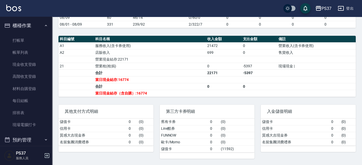
scroll to position [95, 0]
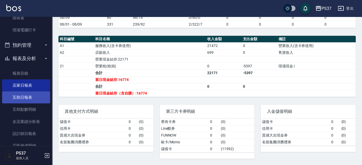
click at [29, 99] on link "互助日報表" at bounding box center [26, 97] width 48 height 12
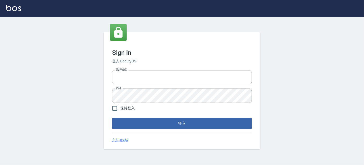
type input "037692666"
click at [184, 122] on button "登入" at bounding box center [182, 123] width 140 height 11
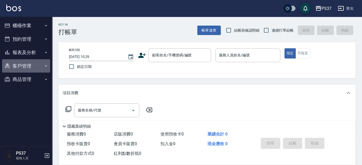
click at [22, 67] on button "客戶管理" at bounding box center [26, 66] width 48 height 14
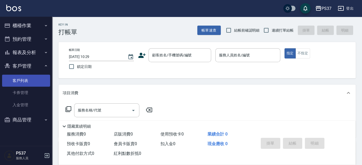
click at [24, 83] on link "客戶列表" at bounding box center [26, 81] width 48 height 12
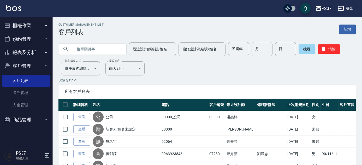
click at [233, 50] on input "民國年" at bounding box center [238, 49] width 21 height 14
type input "63"
type input "9"
type input "21"
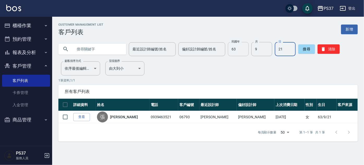
click at [244, 49] on input "63" at bounding box center [238, 49] width 21 height 14
type input "73"
type input "2"
type input "10"
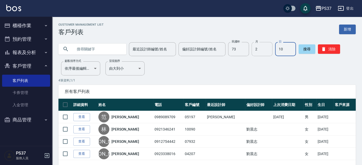
click at [263, 48] on input "2" at bounding box center [261, 49] width 21 height 14
type input "8"
type input "21"
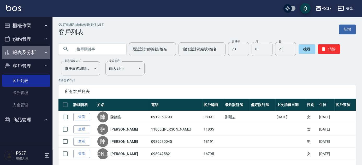
click at [33, 52] on button "報表及分析" at bounding box center [26, 53] width 48 height 14
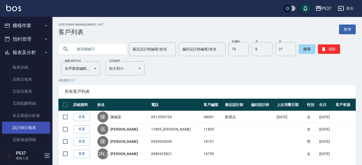
click at [28, 126] on link "設計師日報表" at bounding box center [26, 128] width 48 height 12
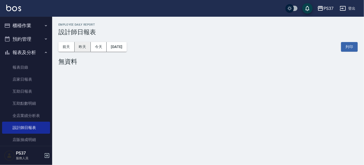
click at [83, 45] on button "昨天" at bounding box center [83, 47] width 16 height 10
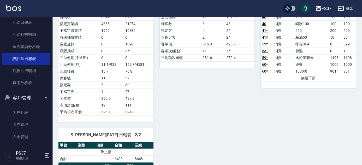
scroll to position [71, 0]
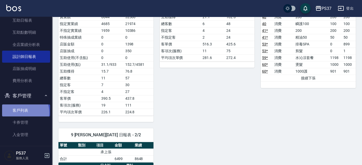
click at [21, 112] on link "客戶列表" at bounding box center [26, 110] width 48 height 12
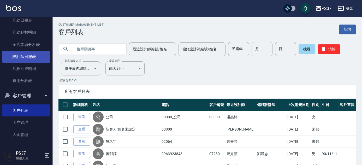
click at [30, 57] on link "設計師日報表" at bounding box center [26, 57] width 48 height 12
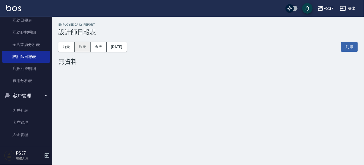
click at [81, 46] on button "昨天" at bounding box center [83, 47] width 16 height 10
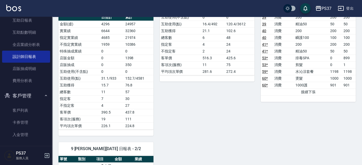
scroll to position [450, 0]
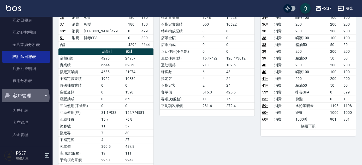
click at [24, 97] on button "客戶管理" at bounding box center [26, 96] width 48 height 14
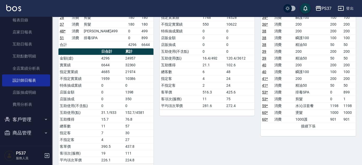
scroll to position [47, 0]
click at [33, 118] on button "客戶管理" at bounding box center [26, 120] width 48 height 14
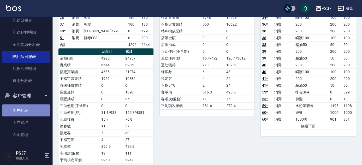
click at [26, 111] on link "客戶列表" at bounding box center [26, 110] width 48 height 12
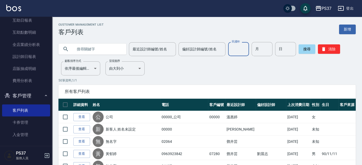
click at [236, 48] on input "民國年" at bounding box center [238, 49] width 21 height 14
type input "92"
type input "08"
type input "12"
